Goal: Task Accomplishment & Management: Manage account settings

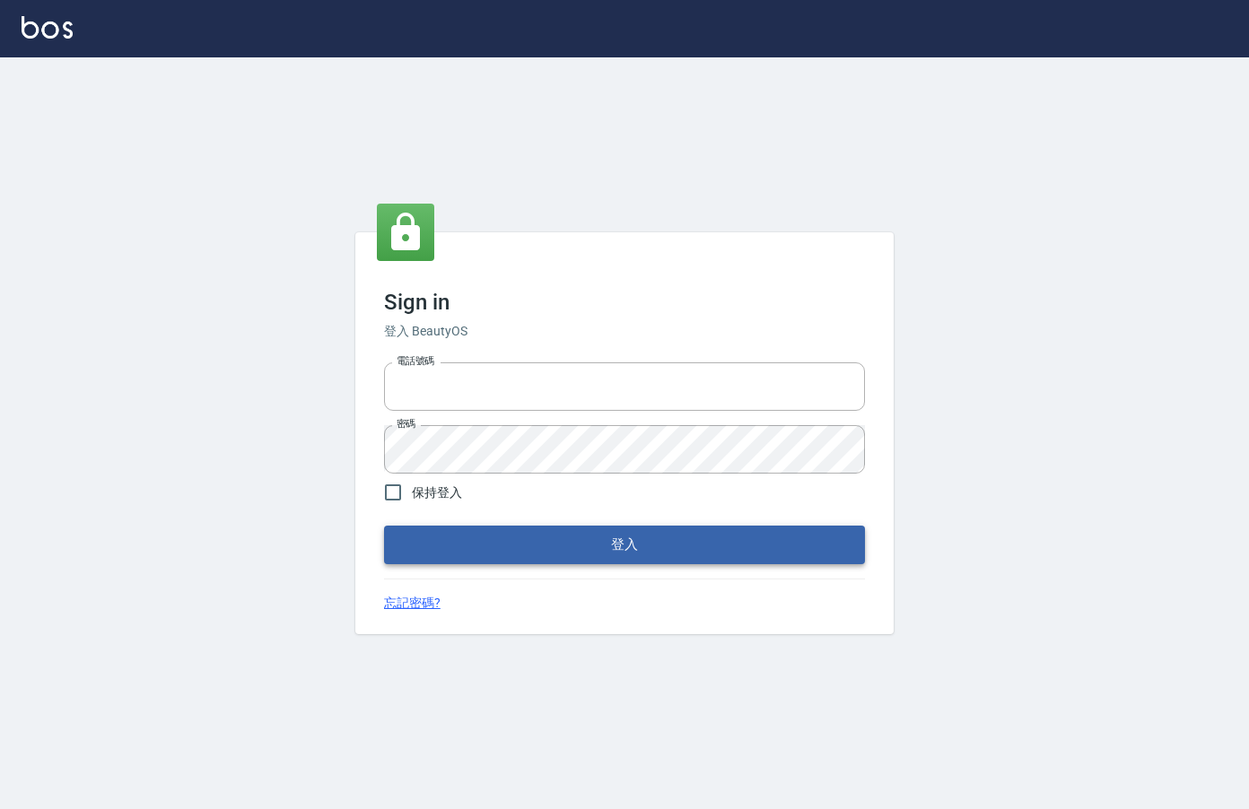
type input "0912850395"
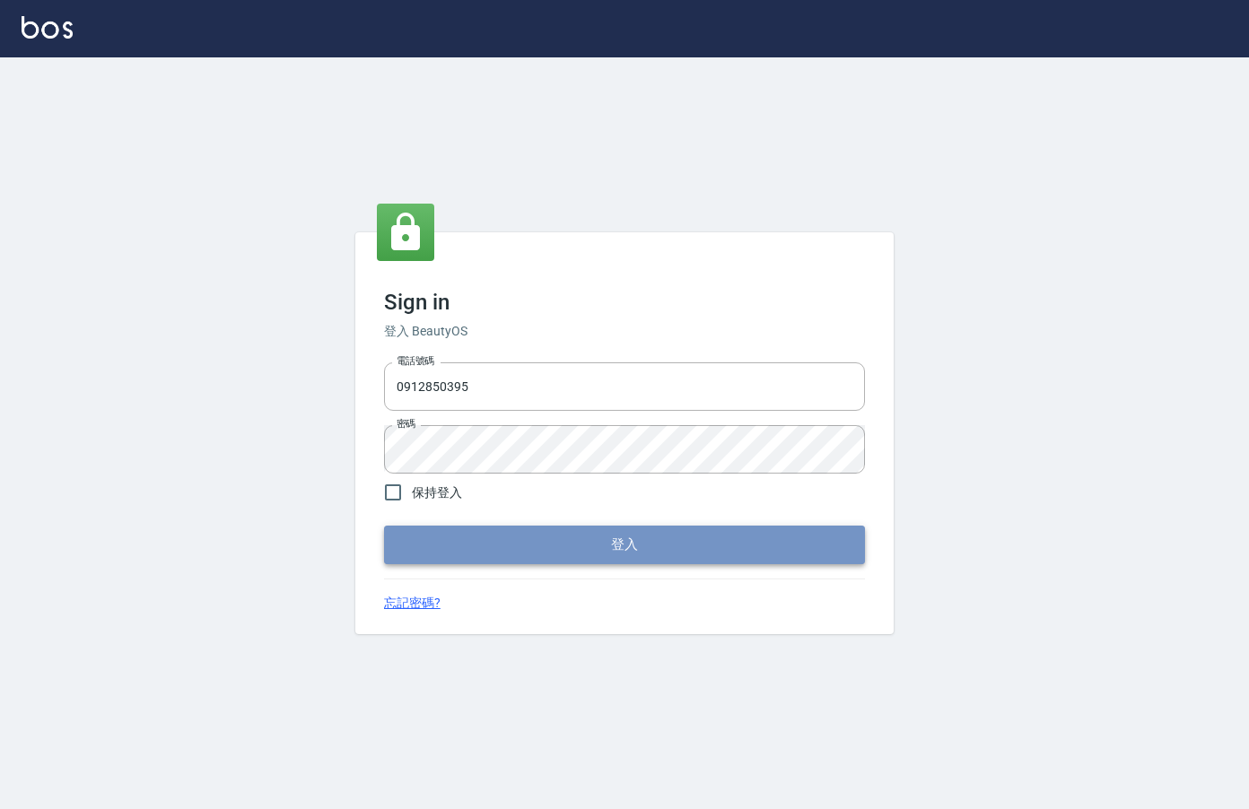
click at [586, 555] on button "登入" at bounding box center [624, 545] width 481 height 38
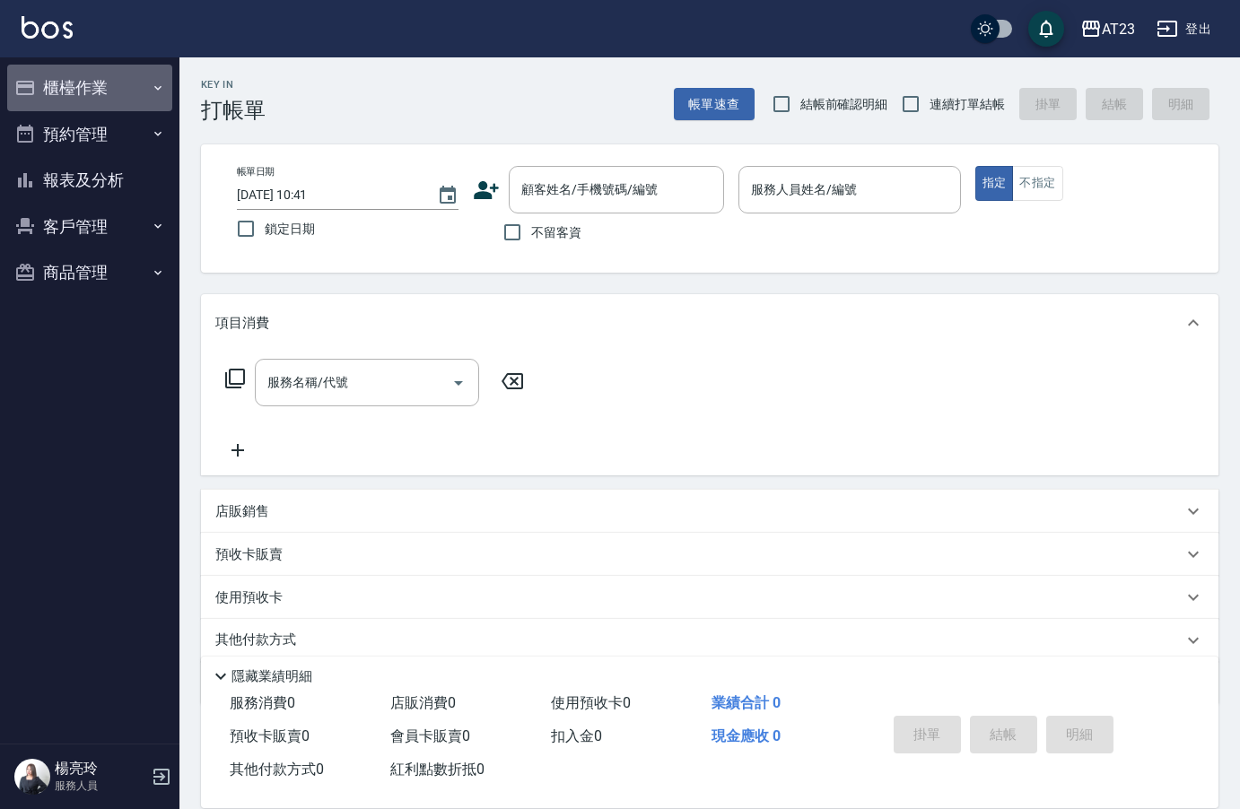
click at [88, 88] on button "櫃檯作業" at bounding box center [89, 88] width 165 height 47
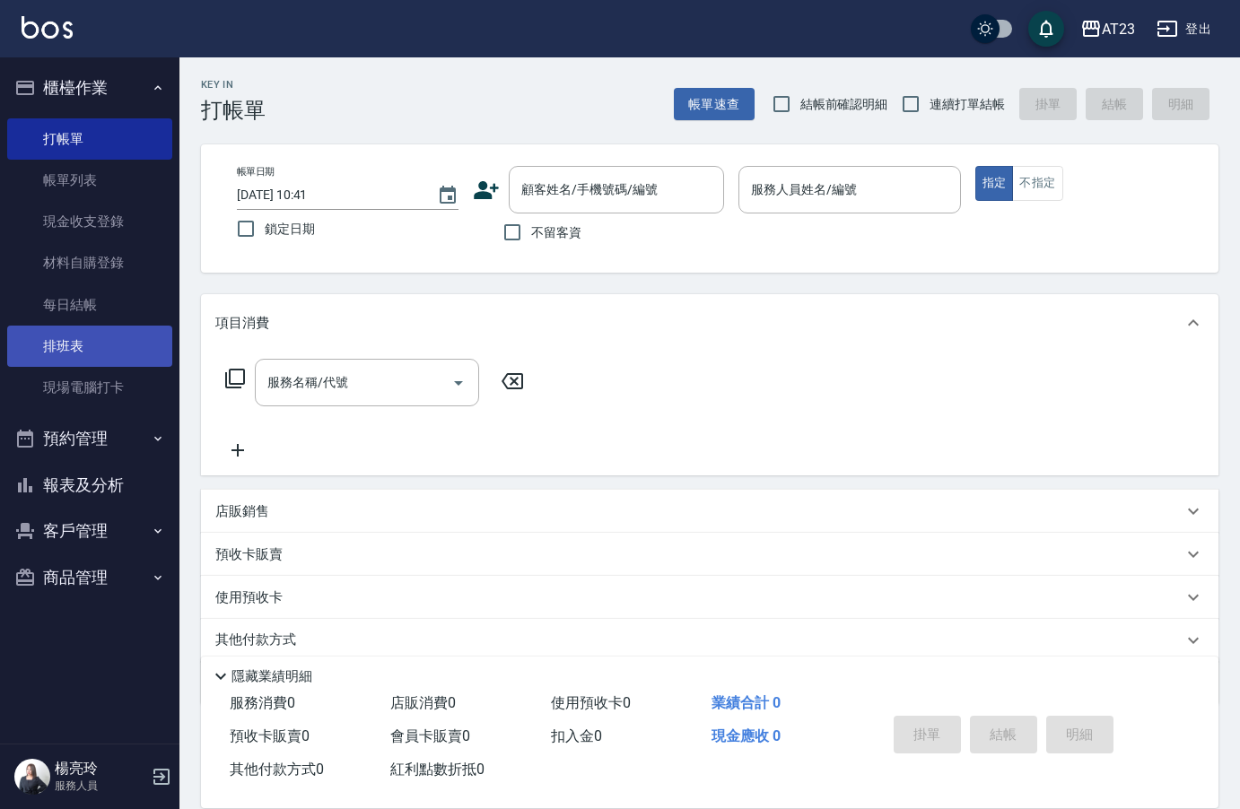
click at [126, 350] on link "排班表" at bounding box center [89, 346] width 165 height 41
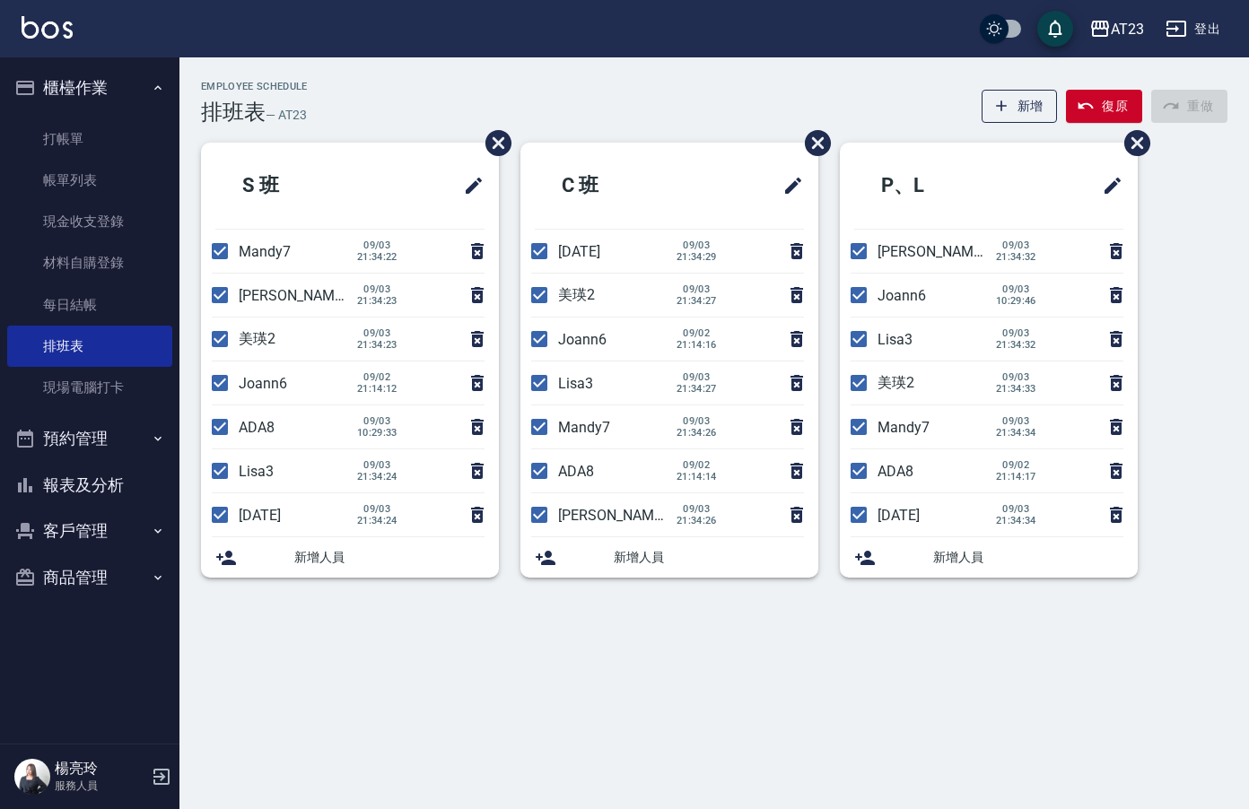
drag, startPoint x: 232, startPoint y: 250, endPoint x: 219, endPoint y: 297, distance: 48.3
click at [225, 266] on input "checkbox" at bounding box center [220, 251] width 38 height 38
checkbox input "false"
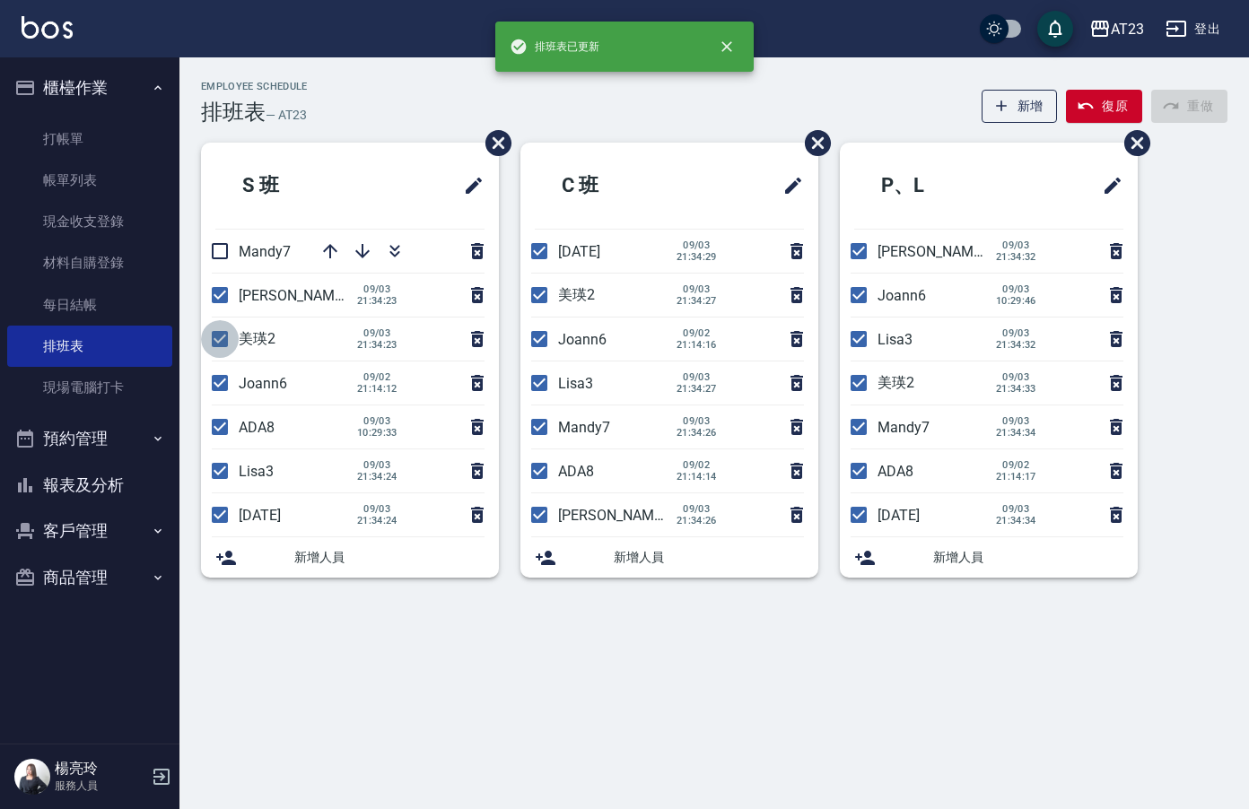
click at [218, 345] on input "checkbox" at bounding box center [220, 339] width 38 height 38
checkbox input "false"
click at [227, 421] on input "checkbox" at bounding box center [220, 427] width 38 height 38
checkbox input "false"
click at [223, 522] on input "checkbox" at bounding box center [220, 515] width 38 height 38
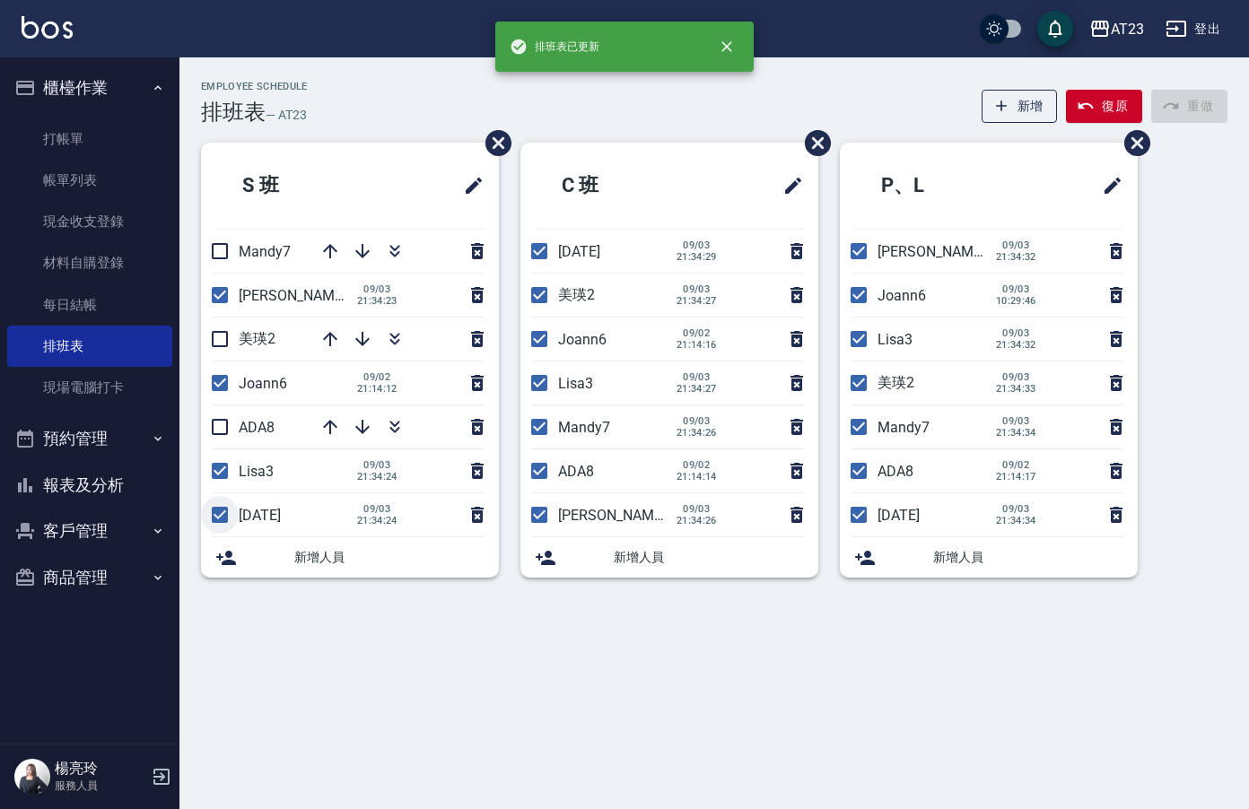
checkbox input "false"
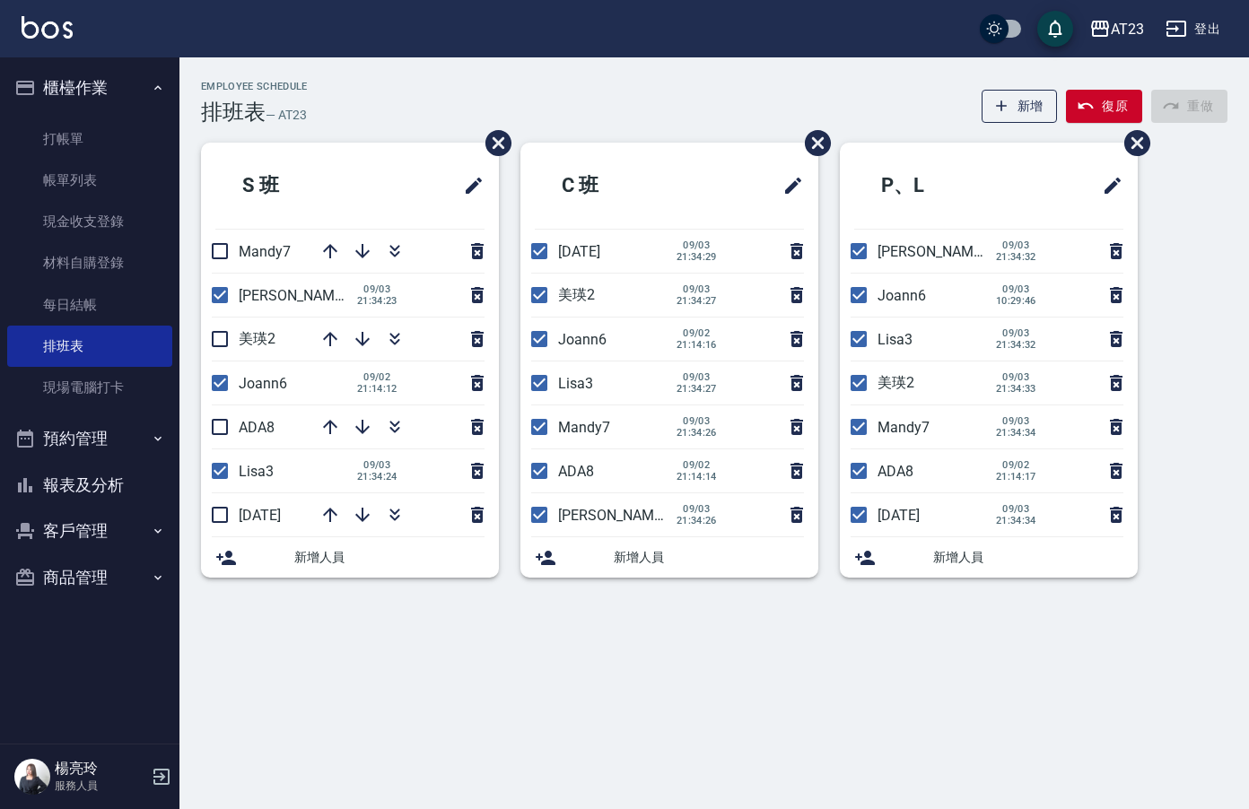
drag, startPoint x: 532, startPoint y: 470, endPoint x: 565, endPoint y: 418, distance: 61.7
click at [538, 459] on input "checkbox" at bounding box center [539, 471] width 38 height 38
checkbox input "false"
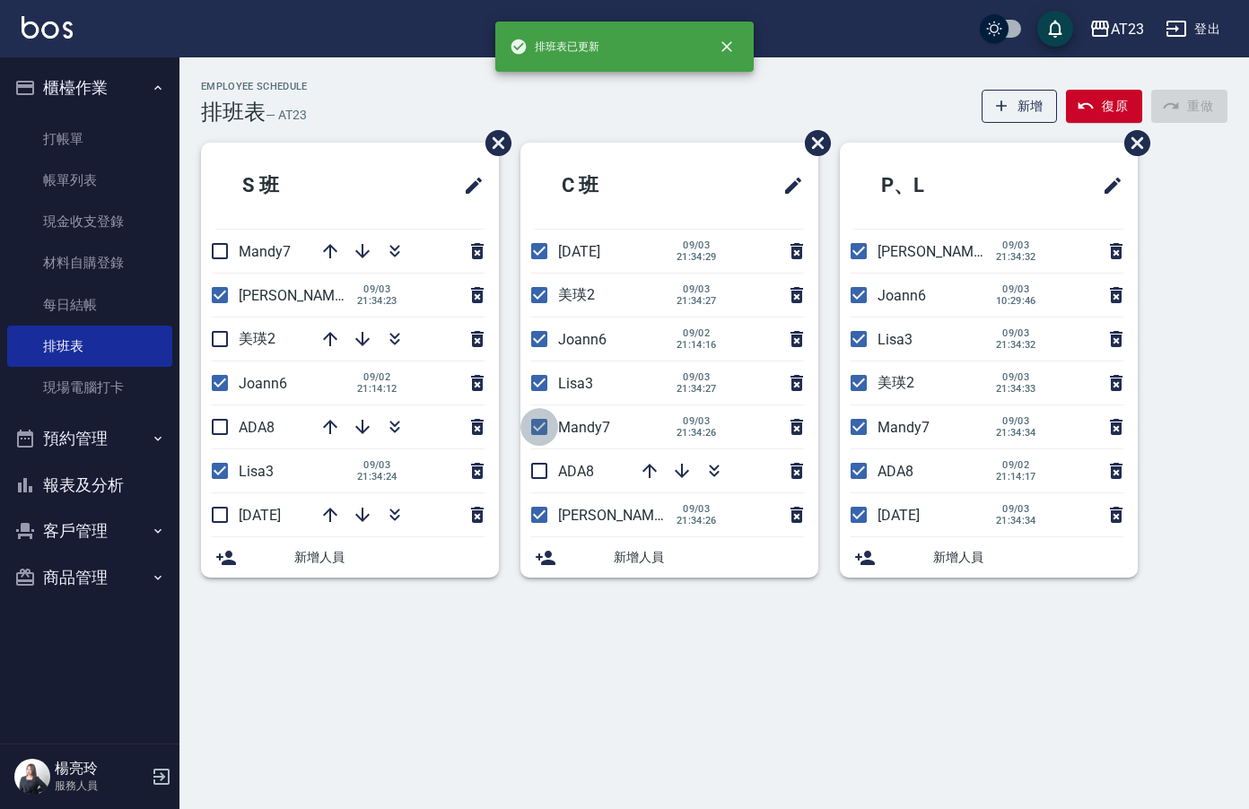
click at [545, 427] on input "checkbox" at bounding box center [539, 427] width 38 height 38
checkbox input "false"
drag, startPoint x: 532, startPoint y: 286, endPoint x: 545, endPoint y: 235, distance: 52.7
click at [533, 285] on input "checkbox" at bounding box center [539, 295] width 38 height 38
checkbox input "false"
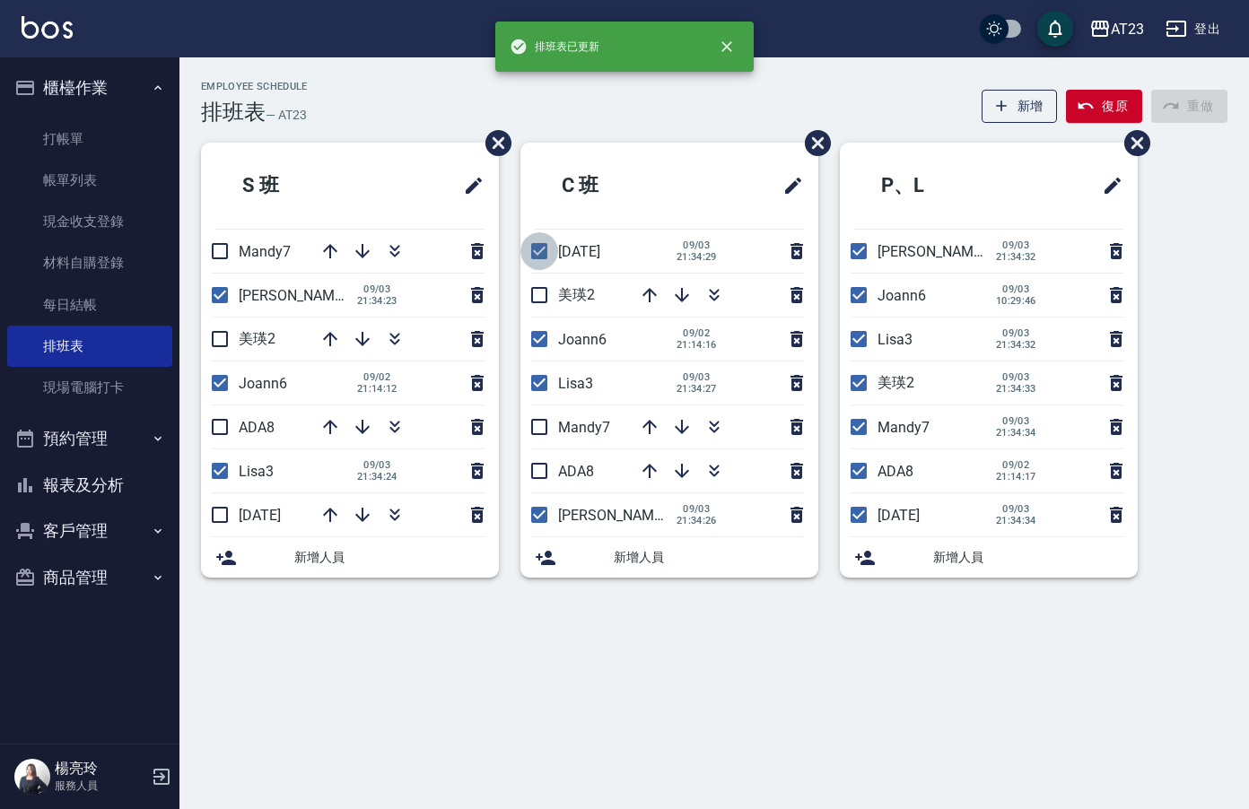
click at [536, 256] on input "checkbox" at bounding box center [539, 251] width 38 height 38
checkbox input "false"
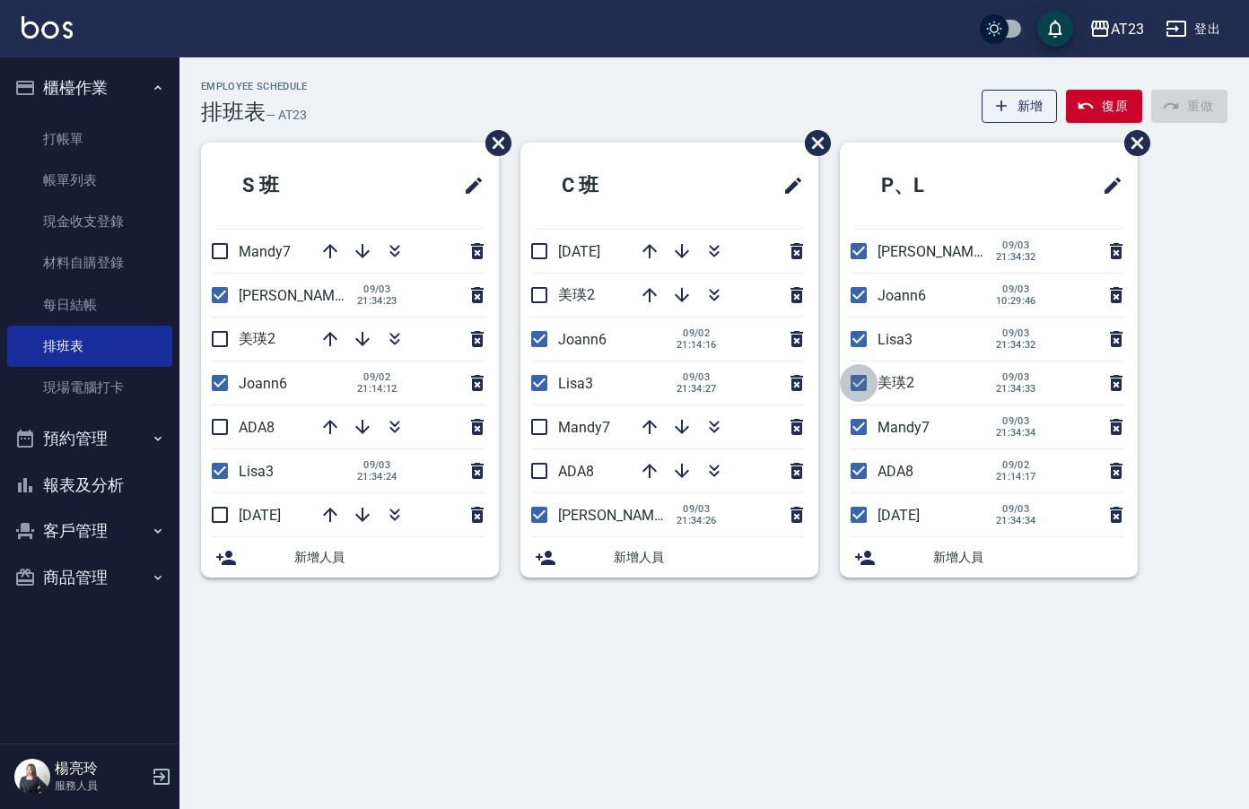
drag, startPoint x: 858, startPoint y: 388, endPoint x: 852, endPoint y: 416, distance: 29.4
click at [858, 389] on input "checkbox" at bounding box center [859, 383] width 38 height 38
checkbox input "false"
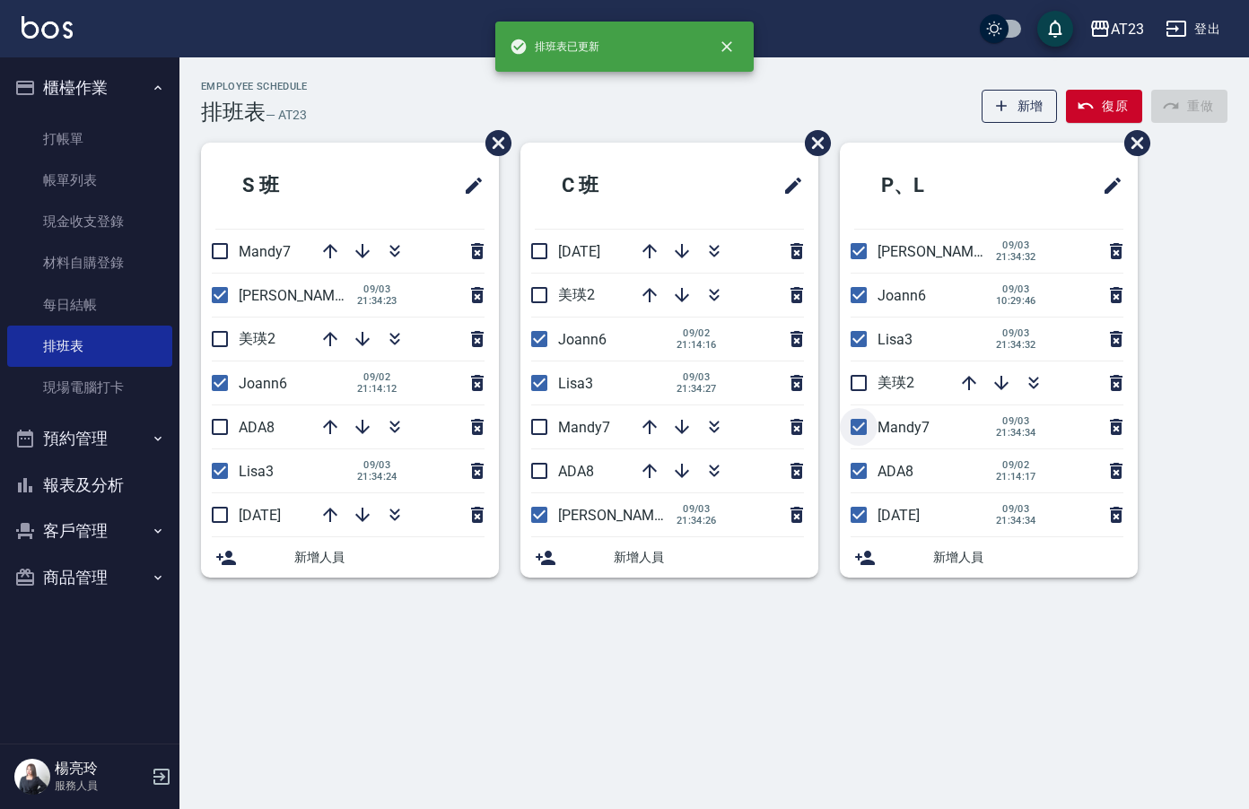
drag, startPoint x: 852, startPoint y: 420, endPoint x: 852, endPoint y: 466, distance: 45.8
click at [852, 426] on input "checkbox" at bounding box center [859, 427] width 38 height 38
checkbox input "false"
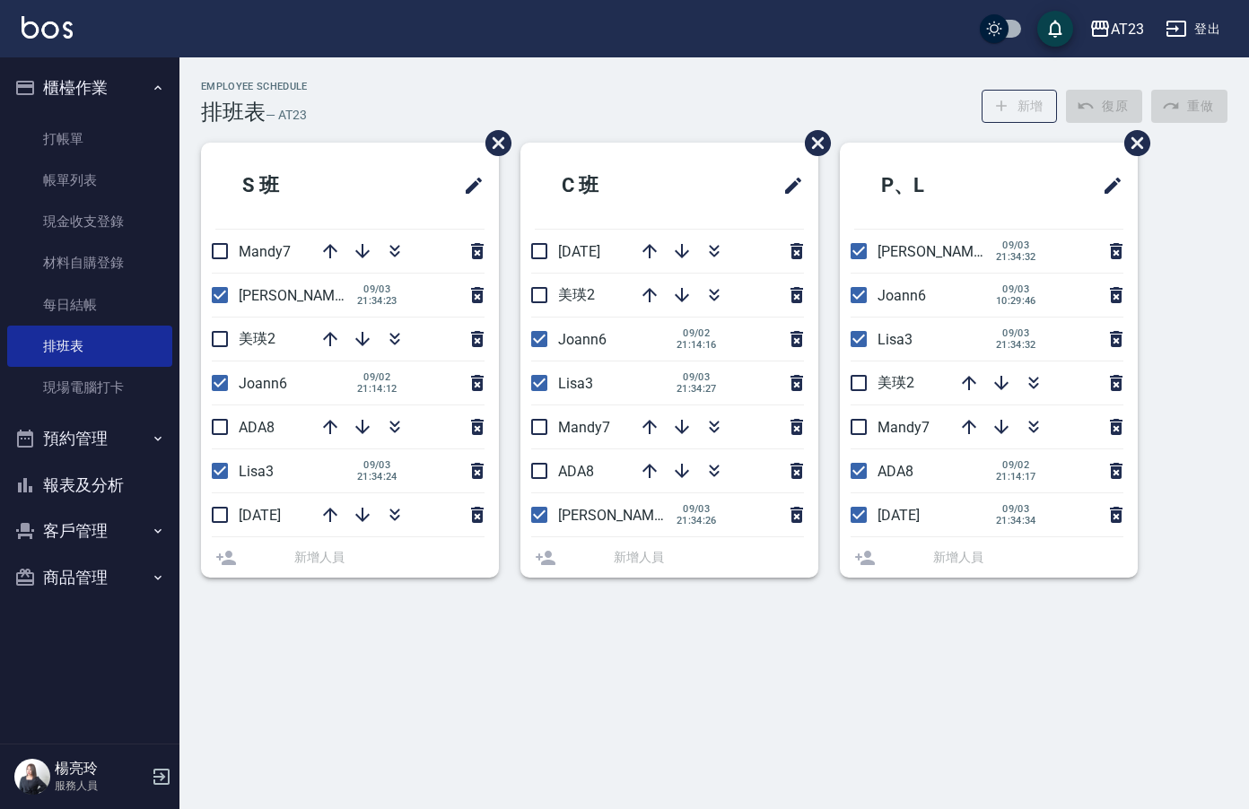
click at [852, 466] on li "ADA8 [DATE] 21:14:17" at bounding box center [989, 471] width 298 height 43
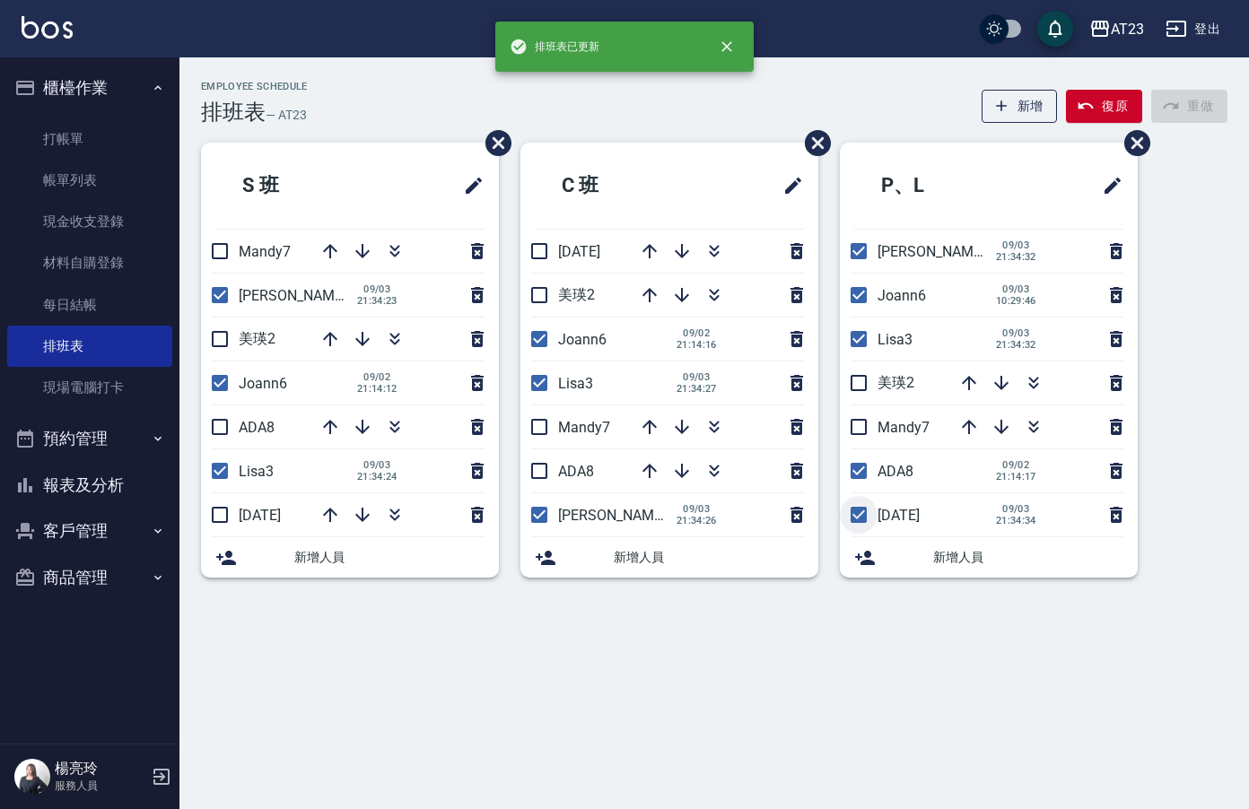
click at [858, 511] on input "checkbox" at bounding box center [859, 515] width 38 height 38
checkbox input "false"
click at [864, 478] on input "checkbox" at bounding box center [859, 471] width 38 height 38
checkbox input "false"
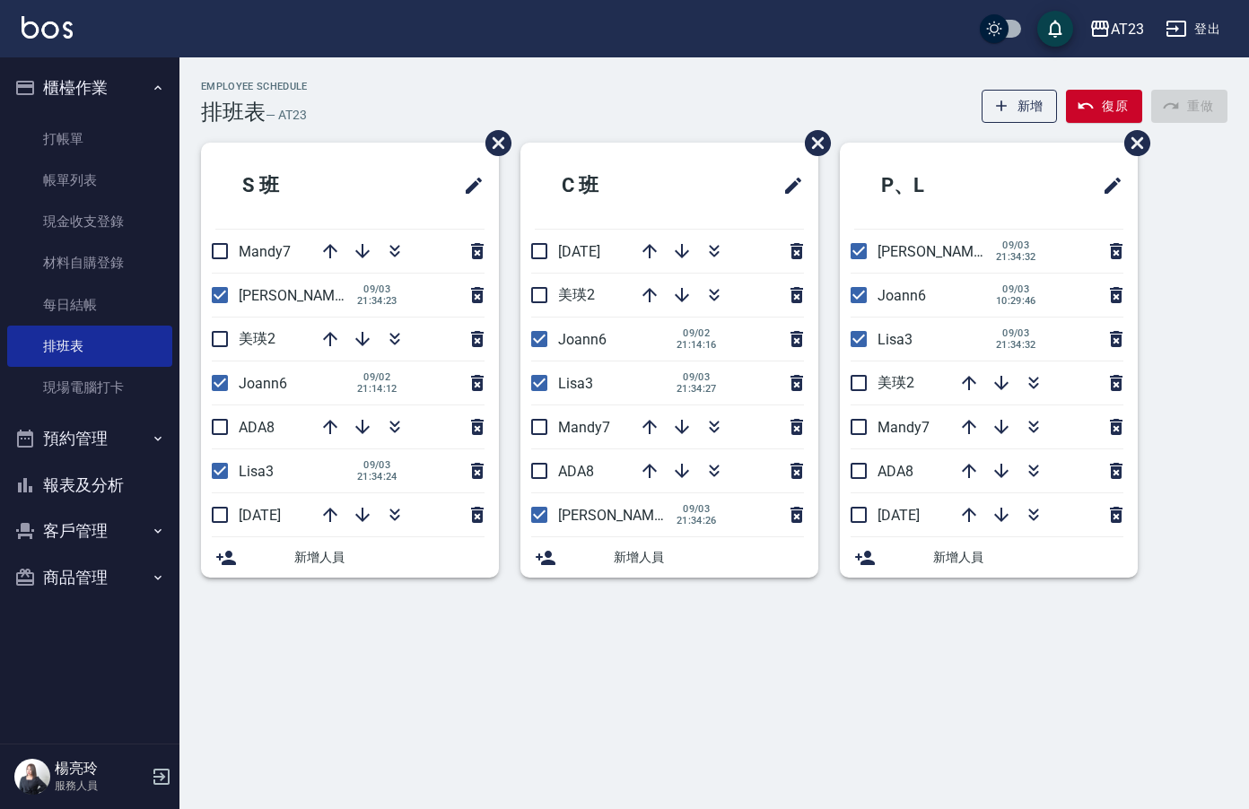
drag, startPoint x: 735, startPoint y: 217, endPoint x: 714, endPoint y: 224, distance: 21.9
click at [714, 224] on li "C 班" at bounding box center [669, 186] width 298 height 86
click at [391, 254] on icon "button" at bounding box center [395, 251] width 22 height 22
